Goal: Task Accomplishment & Management: Manage account settings

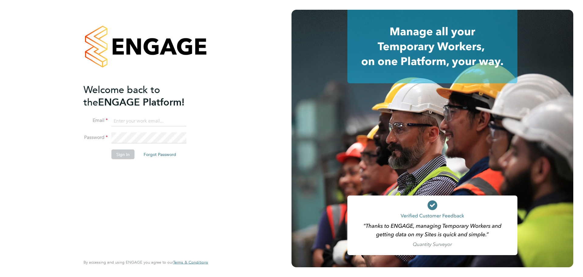
type input "[PERSON_NAME][EMAIL_ADDRESS][PERSON_NAME][DOMAIN_NAME]"
click at [129, 154] on button "Sign In" at bounding box center [122, 154] width 23 height 10
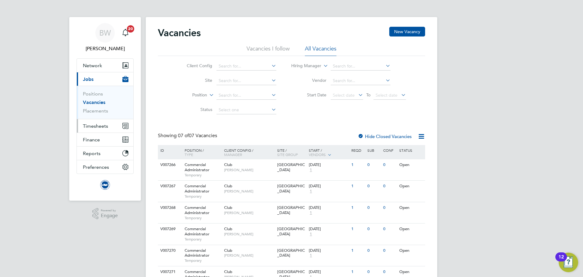
click at [100, 127] on span "Timesheets" at bounding box center [95, 126] width 25 height 6
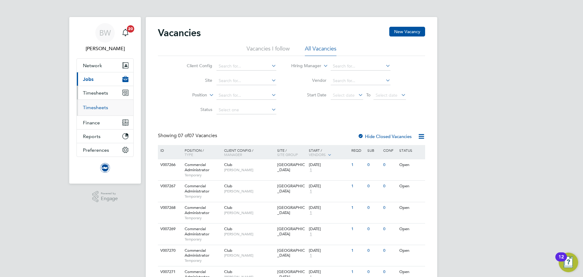
click at [106, 107] on link "Timesheets" at bounding box center [95, 107] width 25 height 6
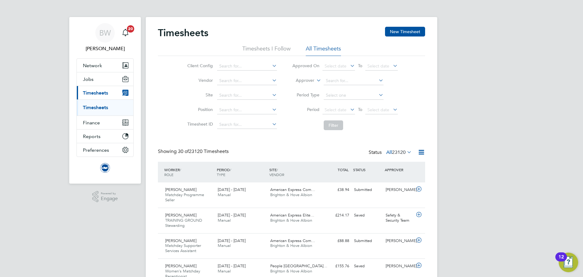
click at [304, 81] on label "Approver" at bounding box center [300, 80] width 27 height 6
click at [306, 88] on li "Worker" at bounding box center [299, 87] width 30 height 8
click at [335, 79] on input at bounding box center [354, 80] width 60 height 8
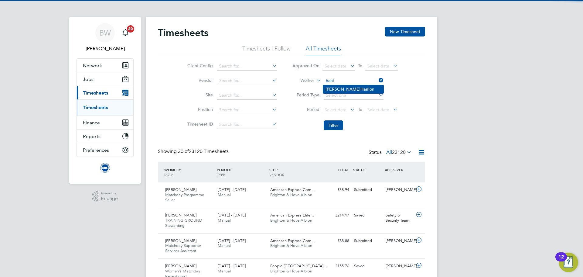
click at [357, 89] on li "Luca Hanl on" at bounding box center [353, 89] width 60 height 8
type input "Luca Hanlon"
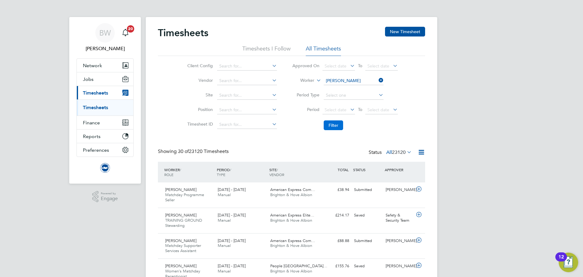
click at [333, 125] on button "Filter" at bounding box center [333, 125] width 19 height 10
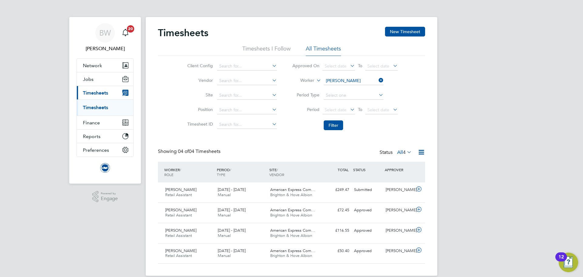
click at [288, 144] on div "Timesheets New Timesheet Timesheets I Follow All Timesheets Client Config Vendo…" at bounding box center [291, 145] width 267 height 236
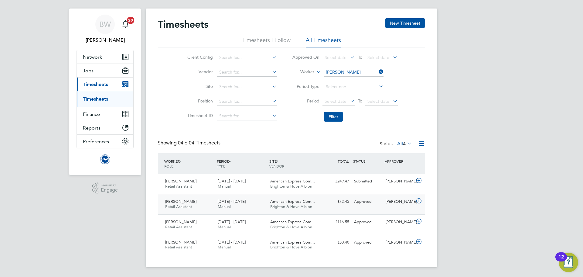
click at [255, 202] on div "1 - 31 Aug 2025 Manual" at bounding box center [241, 203] width 53 height 15
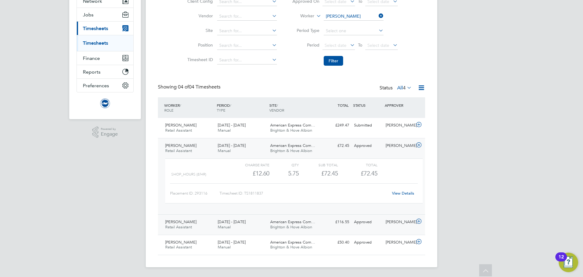
click at [260, 222] on div "1 - 31 Jul 2025 Manual" at bounding box center [241, 224] width 53 height 15
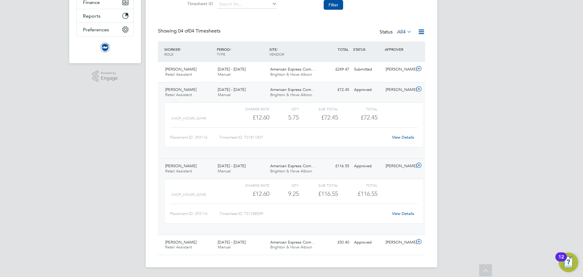
click at [402, 211] on link "View Details" at bounding box center [403, 213] width 22 height 5
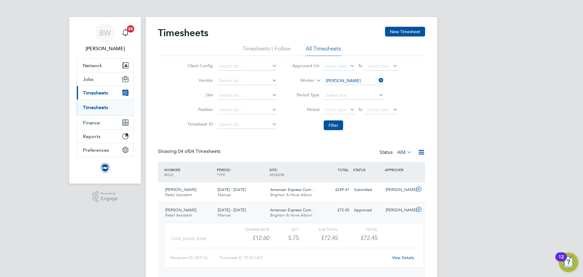
click at [377, 79] on icon at bounding box center [377, 80] width 0 height 8
click at [313, 80] on label "Worker" at bounding box center [300, 80] width 27 height 6
drag, startPoint x: 301, startPoint y: 87, endPoint x: 317, endPoint y: 85, distance: 16.8
click at [301, 87] on li "Worker" at bounding box center [299, 87] width 30 height 8
click at [346, 81] on input at bounding box center [354, 80] width 60 height 8
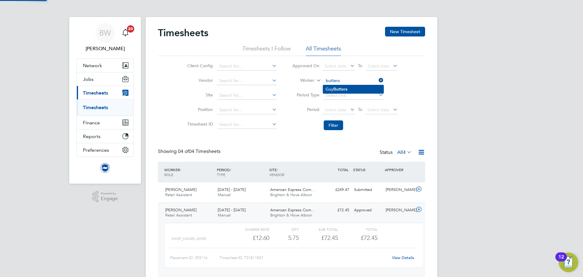
click at [349, 88] on li "Guy Butters" at bounding box center [353, 89] width 60 height 8
type input "Guy Butters"
click at [333, 124] on button "Filter" at bounding box center [333, 125] width 19 height 10
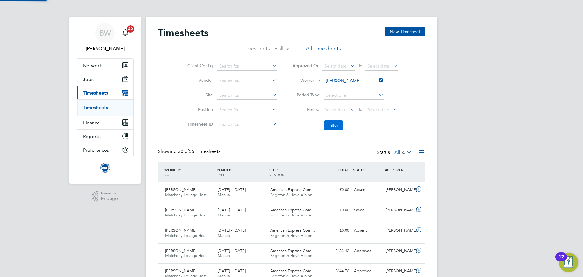
scroll to position [15, 53]
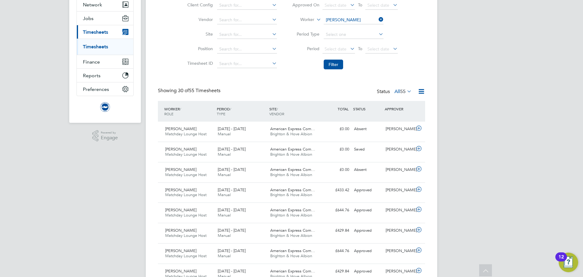
click at [252, 151] on div "1 - 31 Aug 2025 Manual" at bounding box center [241, 151] width 53 height 15
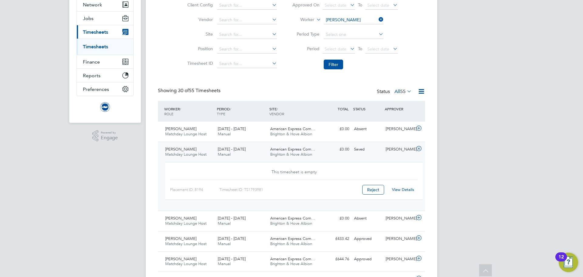
click at [252, 151] on div "1 - 31 Aug 2025 Manual" at bounding box center [241, 151] width 53 height 15
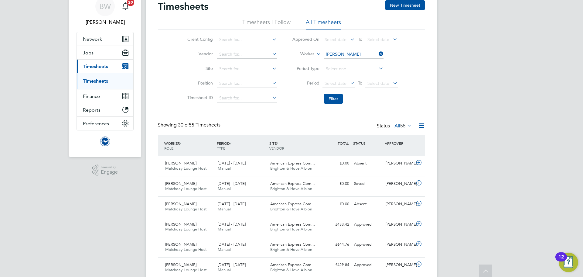
scroll to position [0, 0]
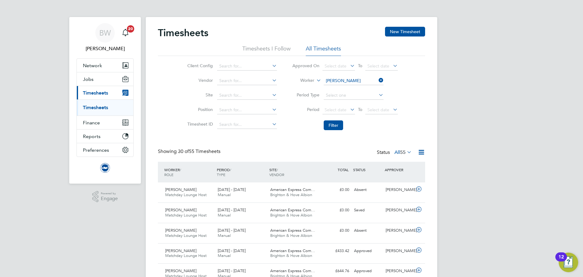
click at [352, 82] on input "Guy Butters" at bounding box center [354, 80] width 60 height 8
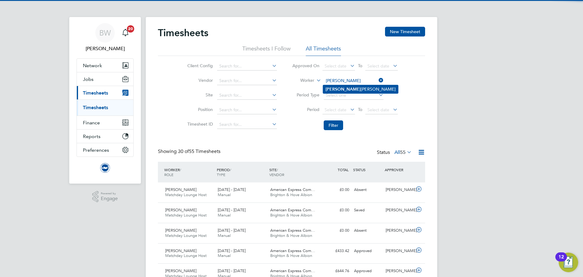
click at [374, 88] on li "Brendan O'Meara" at bounding box center [360, 89] width 75 height 8
type input "Brendan O'Meara"
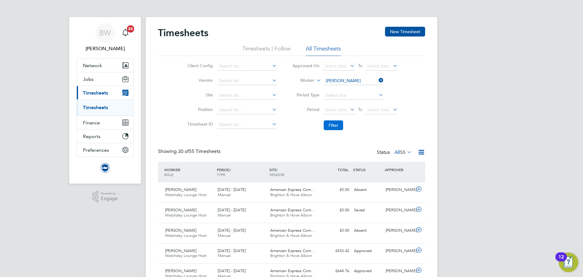
click at [335, 126] on button "Filter" at bounding box center [333, 125] width 19 height 10
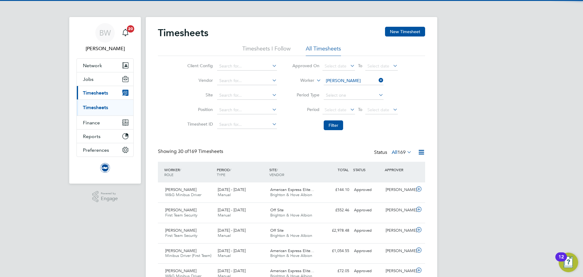
scroll to position [15, 53]
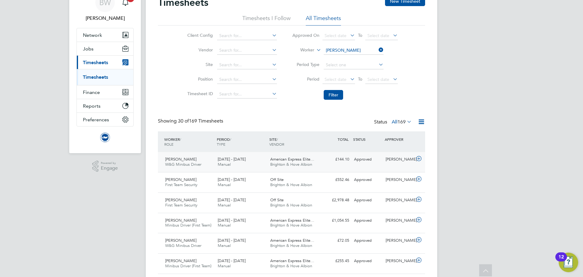
click at [341, 168] on div "Brendan O'Meara W&G Minibus Driver 1 - 31 Aug 2025 1 - 31 Aug 2025 Manual Ameri…" at bounding box center [291, 162] width 267 height 20
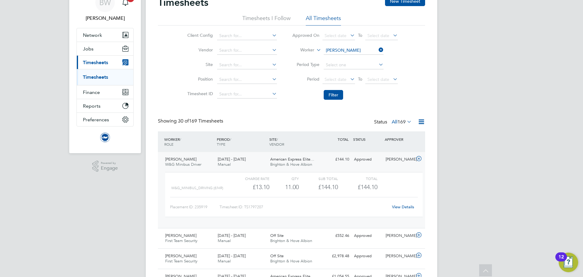
click at [396, 206] on link "View Details" at bounding box center [403, 206] width 22 height 5
click at [348, 50] on input at bounding box center [354, 50] width 60 height 8
type input "rachel m"
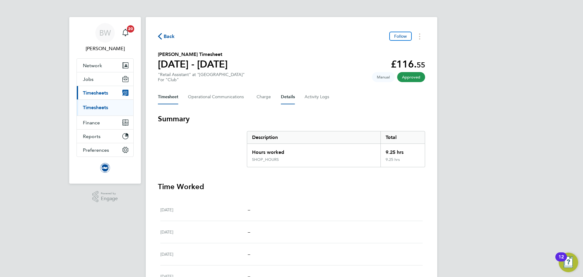
click at [285, 92] on button "Details" at bounding box center [288, 97] width 14 height 15
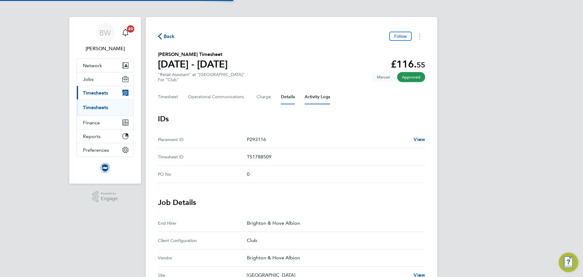
click at [318, 95] on Logs-tab "Activity Logs" at bounding box center [316, 97] width 25 height 15
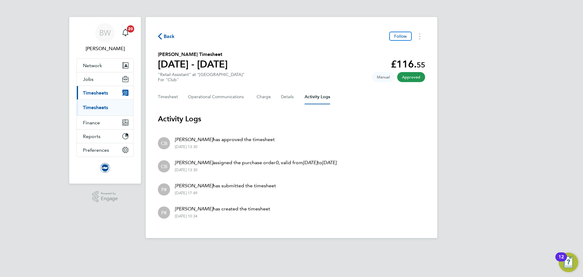
click at [164, 36] on span "Back" at bounding box center [169, 36] width 11 height 7
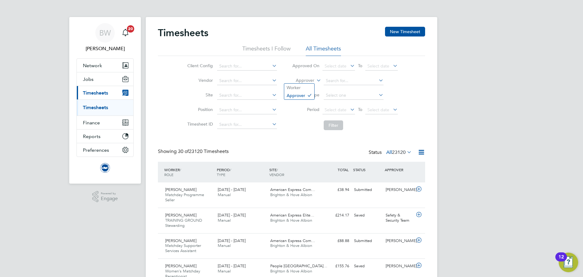
click at [308, 80] on label "Approver" at bounding box center [300, 80] width 27 height 6
click at [307, 87] on li "Worker" at bounding box center [299, 87] width 30 height 8
click at [350, 81] on input at bounding box center [354, 80] width 60 height 8
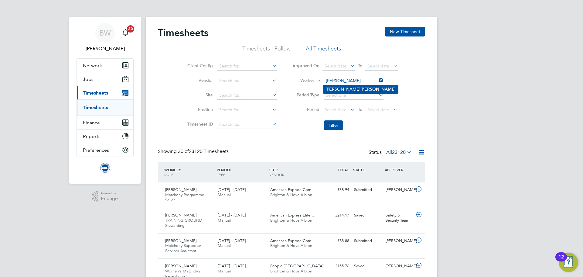
click at [353, 88] on li "Luca Hanlon" at bounding box center [360, 89] width 75 height 8
type input "Luca Hanlon"
click at [331, 122] on button "Filter" at bounding box center [333, 125] width 19 height 10
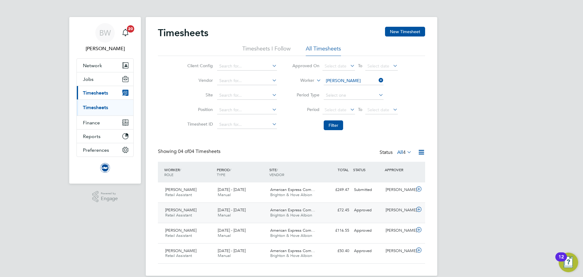
click at [246, 217] on div "1 - 31 Aug 2025 Manual" at bounding box center [241, 212] width 53 height 15
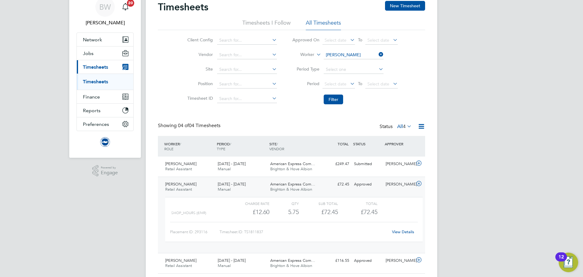
scroll to position [64, 0]
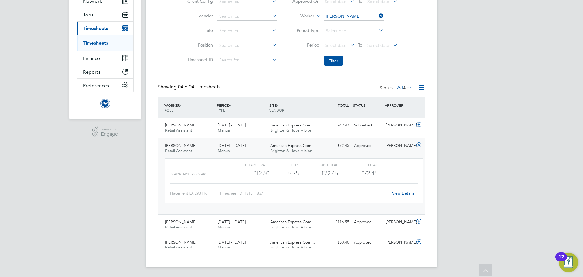
click at [329, 145] on div "£72.45 Approved" at bounding box center [336, 146] width 32 height 10
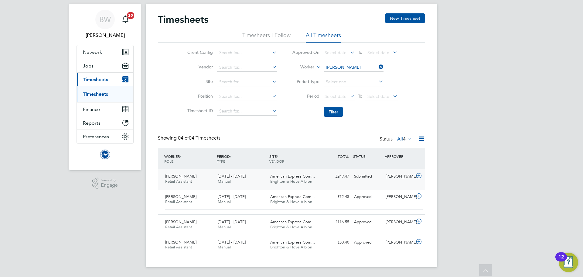
scroll to position [8, 0]
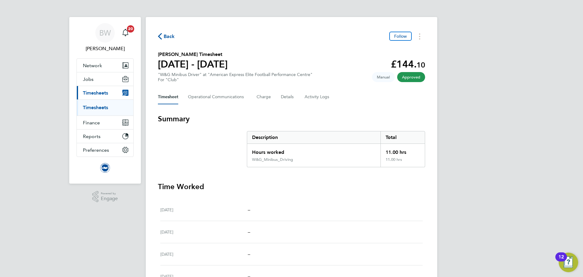
click at [333, 97] on div "Timesheet Operational Communications Charge Details Activity Logs" at bounding box center [291, 97] width 267 height 15
click at [319, 97] on Logs-tab "Activity Logs" at bounding box center [316, 97] width 25 height 15
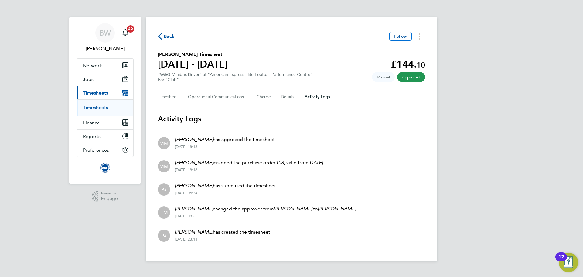
click at [165, 35] on span "Back" at bounding box center [169, 36] width 11 height 7
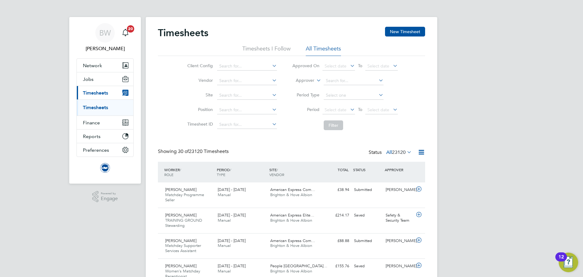
click at [314, 80] on label "Approver" at bounding box center [300, 80] width 27 height 6
click at [311, 87] on li "Worker" at bounding box center [299, 87] width 30 height 8
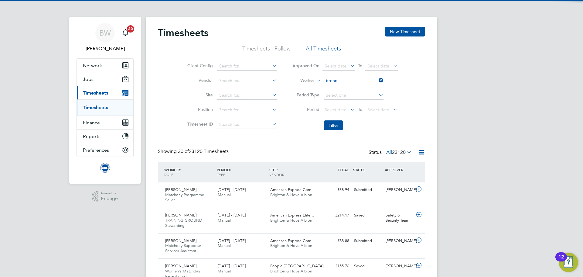
click at [356, 90] on li "Brend an O'Meara" at bounding box center [353, 89] width 60 height 8
type input "Brendan O'Meara"
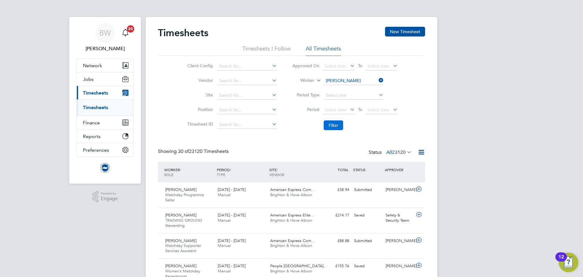
click at [339, 123] on button "Filter" at bounding box center [333, 125] width 19 height 10
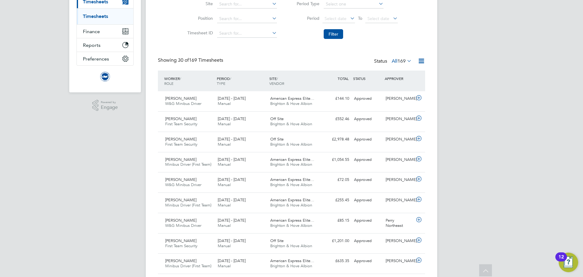
scroll to position [86, 0]
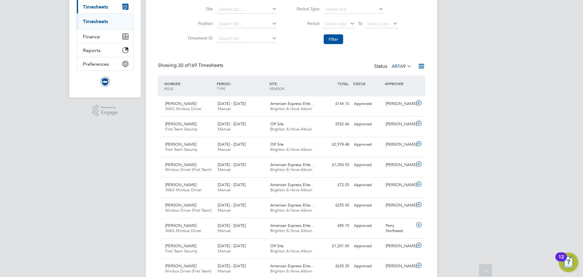
click at [397, 66] on span "169" at bounding box center [401, 66] width 8 height 6
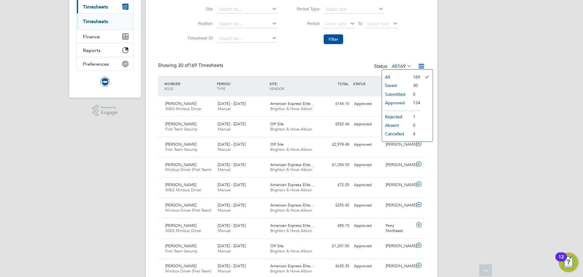
click at [397, 66] on span "169" at bounding box center [401, 66] width 8 height 6
